Goal: Task Accomplishment & Management: Manage account settings

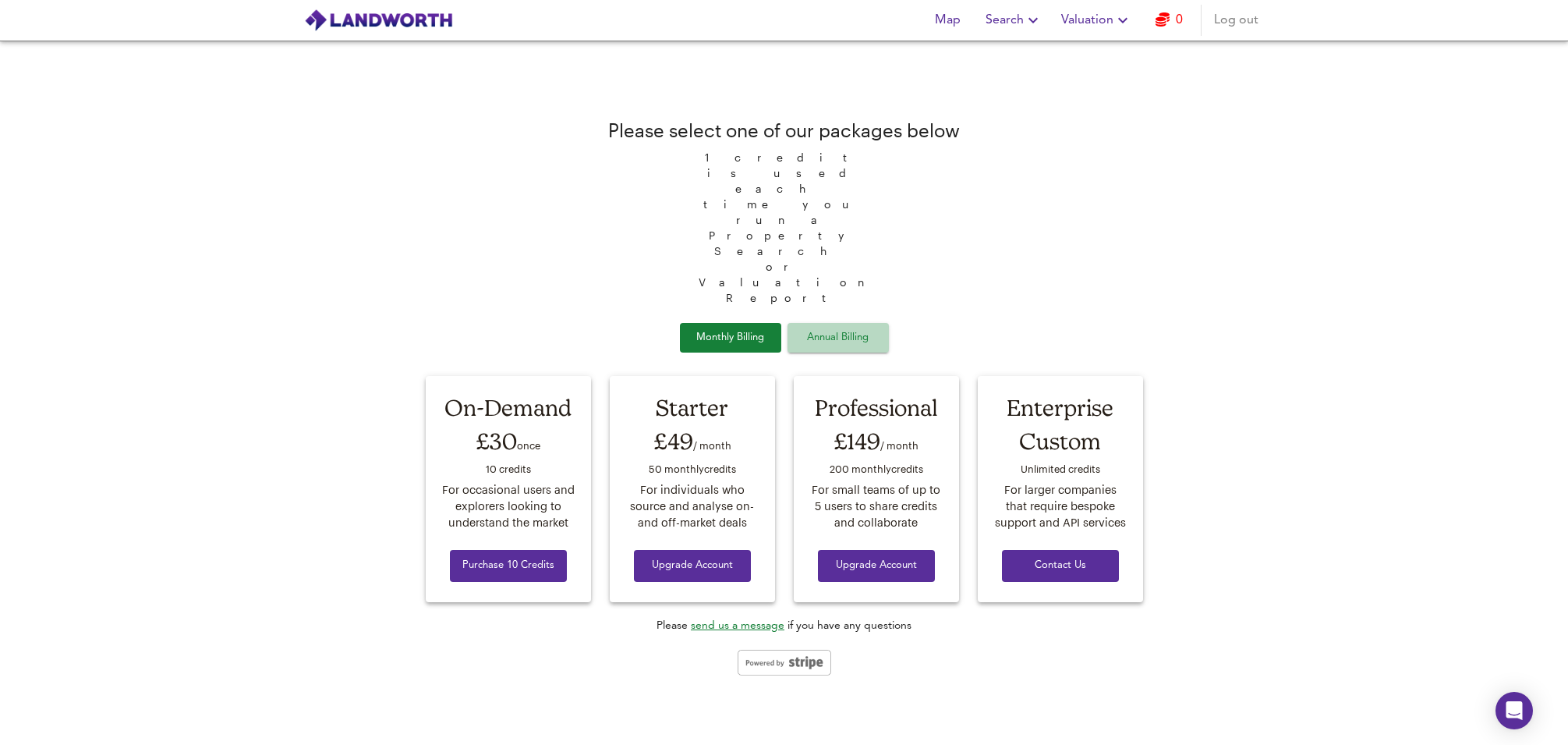
click at [813, 329] on span "Annual Billing" at bounding box center [839, 338] width 78 height 18
click at [737, 329] on span "Monthly Billing" at bounding box center [731, 338] width 78 height 18
click at [829, 329] on span "Annual Billing" at bounding box center [839, 338] width 78 height 18
click at [711, 557] on span "Upgrade Account" at bounding box center [693, 565] width 92 height 18
click at [823, 329] on span "Annual Billing" at bounding box center [839, 338] width 78 height 18
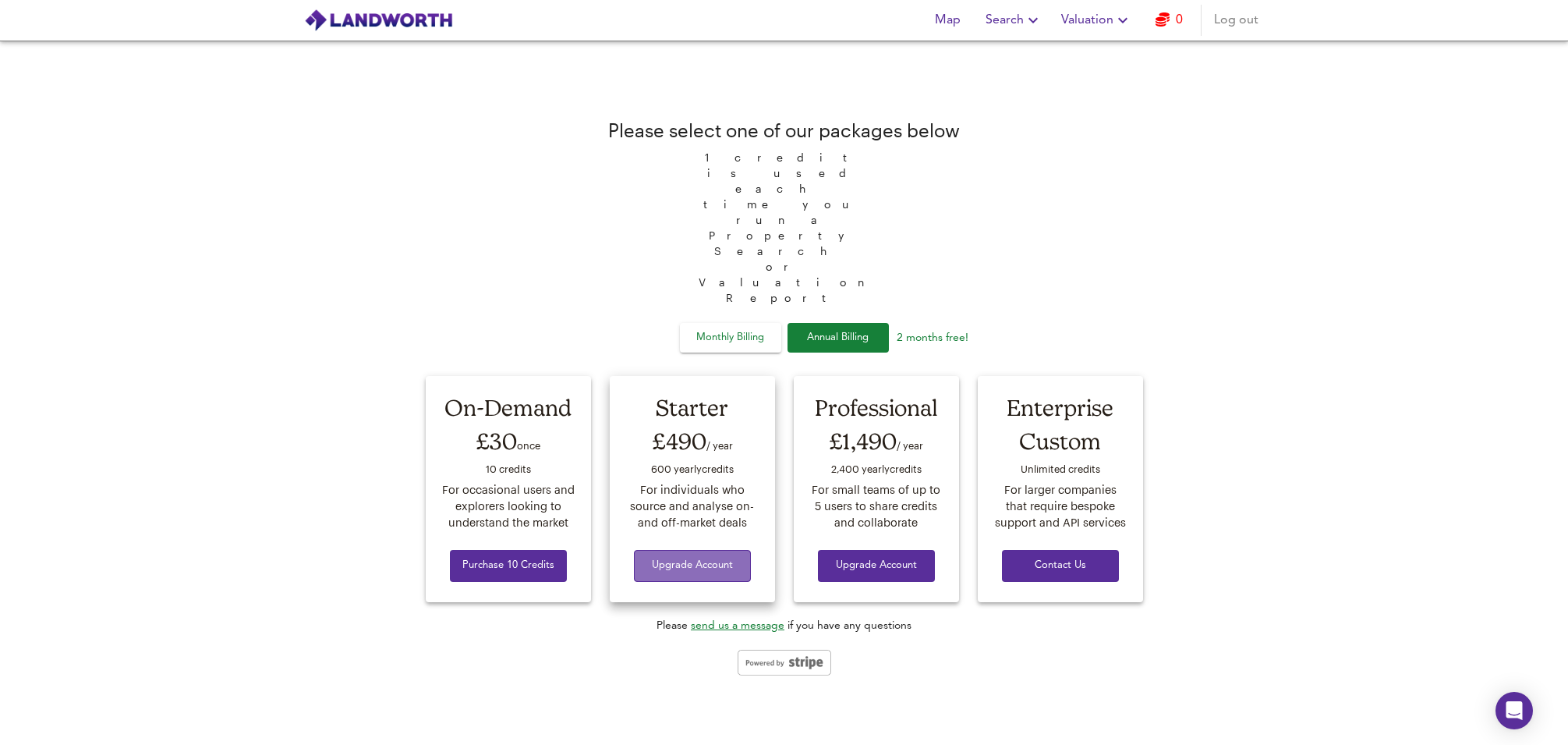
click at [680, 557] on span "Upgrade Account" at bounding box center [693, 565] width 92 height 18
